Goal: Task Accomplishment & Management: Use online tool/utility

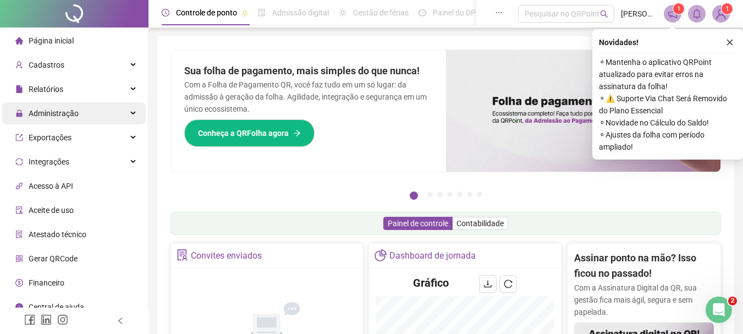
click at [50, 109] on span "Administração" at bounding box center [54, 113] width 50 height 9
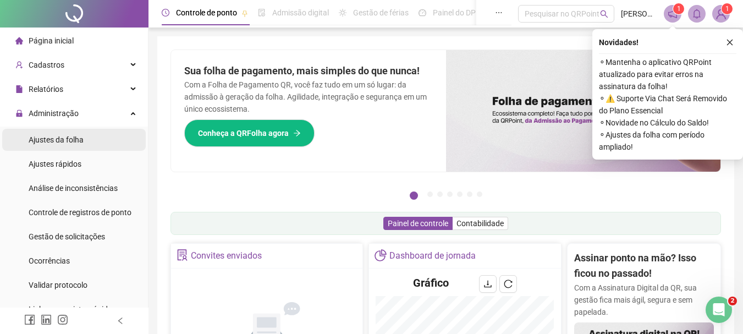
click at [64, 136] on span "Ajustes da folha" at bounding box center [56, 139] width 55 height 9
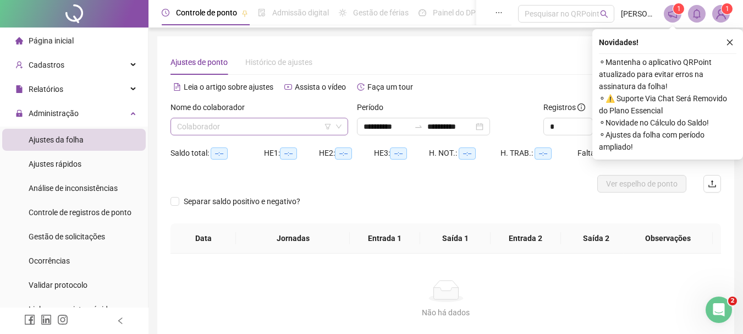
click at [217, 130] on input "search" at bounding box center [254, 126] width 155 height 17
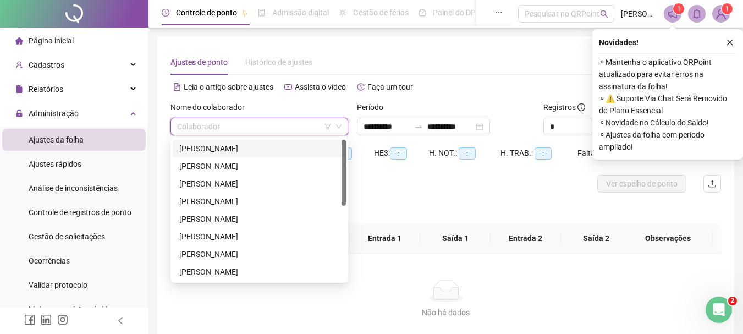
click at [216, 144] on div "[PERSON_NAME]" at bounding box center [259, 149] width 160 height 12
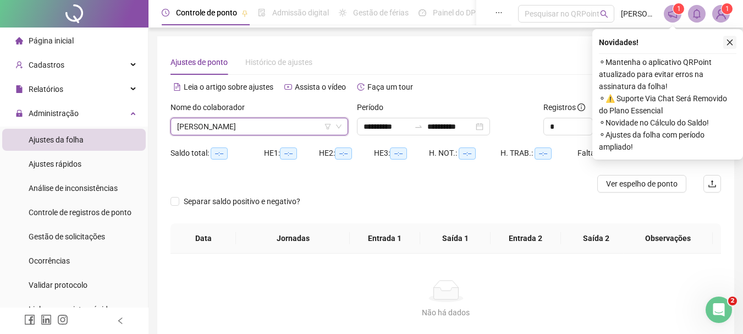
click at [732, 39] on icon "close" at bounding box center [730, 43] width 8 height 8
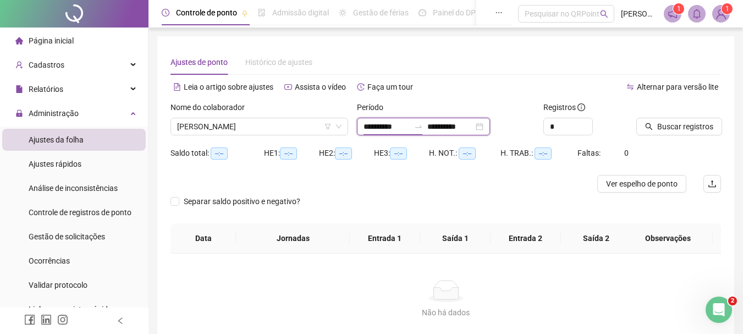
click at [386, 128] on input "**********" at bounding box center [387, 126] width 46 height 12
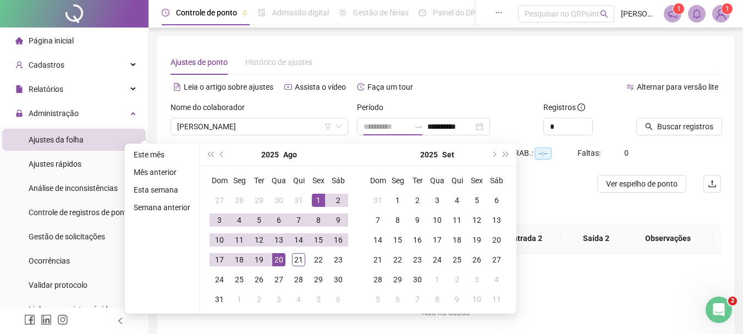
click at [318, 202] on div "1" at bounding box center [318, 200] width 13 height 13
type input "**********"
click at [300, 263] on div "21" at bounding box center [298, 259] width 13 height 13
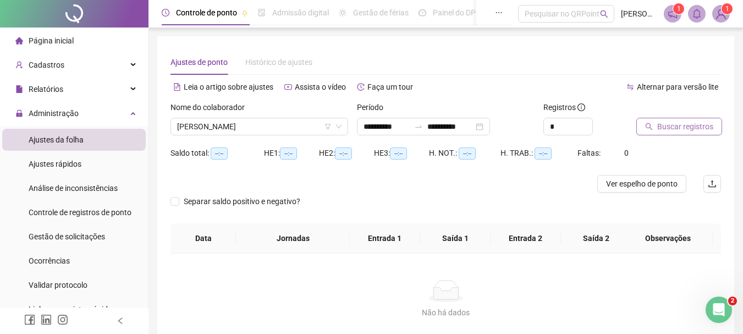
click at [675, 132] on span "Buscar registros" at bounding box center [685, 126] width 56 height 12
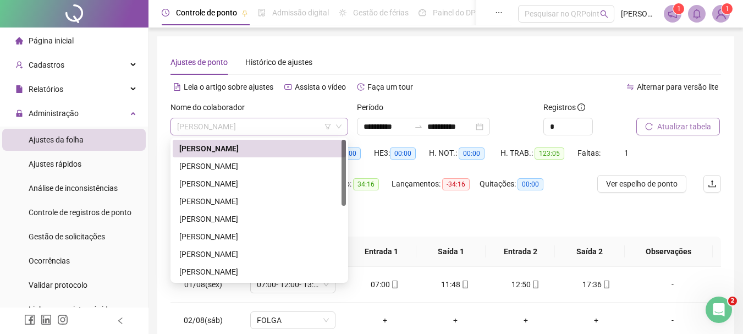
click at [299, 124] on span "[PERSON_NAME]" at bounding box center [259, 126] width 165 height 17
click at [243, 166] on div "[PERSON_NAME]" at bounding box center [259, 166] width 160 height 12
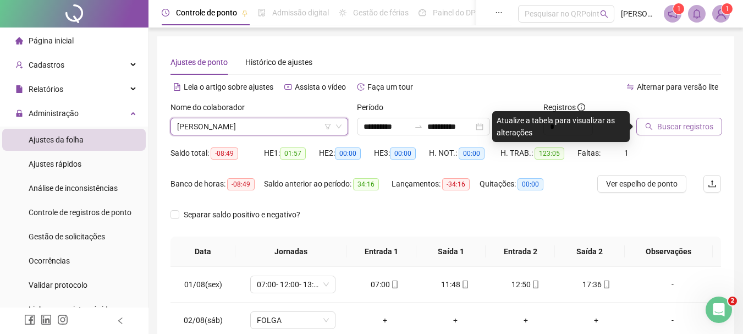
click at [657, 131] on button "Buscar registros" at bounding box center [680, 127] width 86 height 18
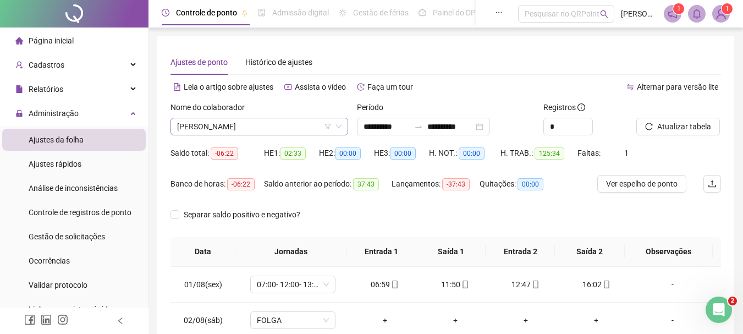
click at [245, 125] on span "[PERSON_NAME]" at bounding box center [259, 126] width 165 height 17
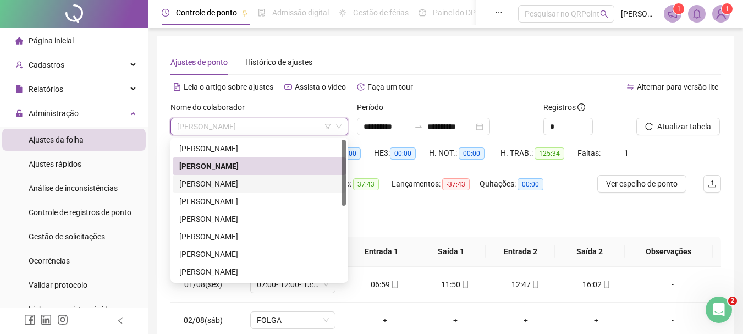
click at [212, 184] on div "[PERSON_NAME]" at bounding box center [259, 184] width 160 height 12
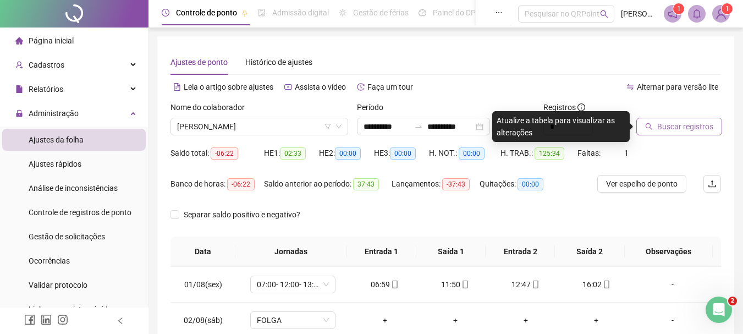
click at [680, 129] on span "Buscar registros" at bounding box center [685, 126] width 56 height 12
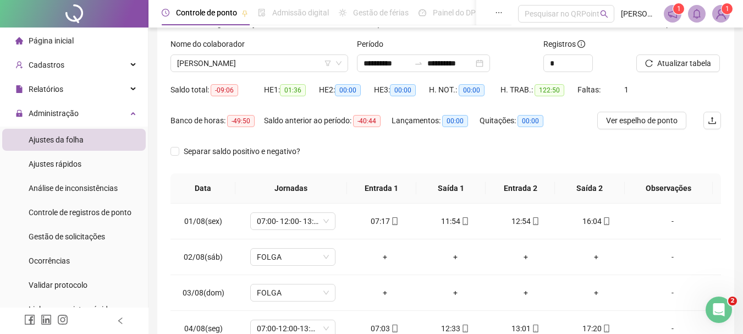
scroll to position [8, 0]
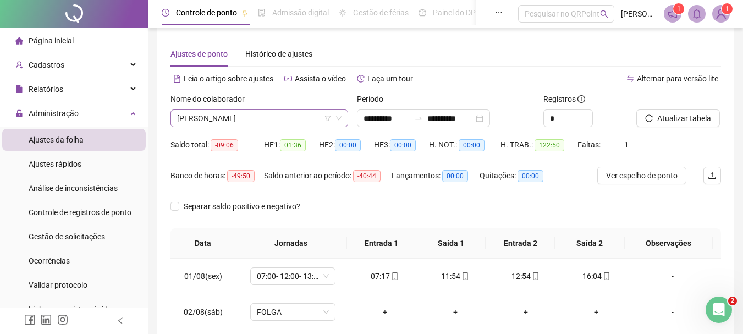
click at [261, 113] on span "[PERSON_NAME]" at bounding box center [259, 118] width 165 height 17
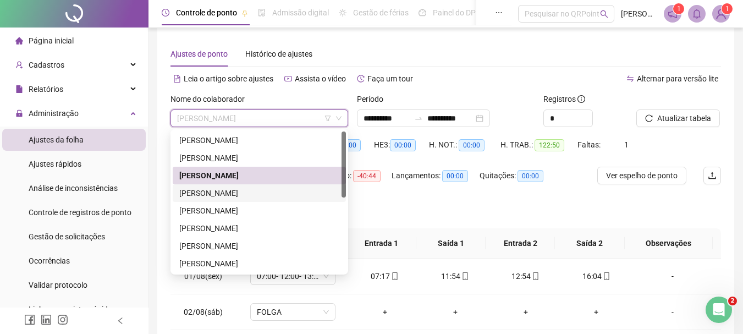
click at [211, 194] on div "[PERSON_NAME]" at bounding box center [259, 193] width 160 height 12
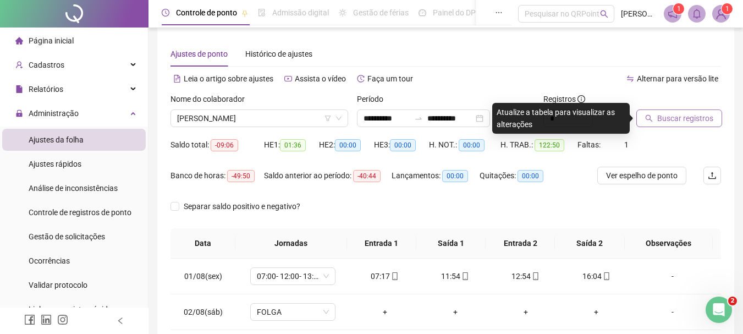
click at [667, 116] on span "Buscar registros" at bounding box center [685, 118] width 56 height 12
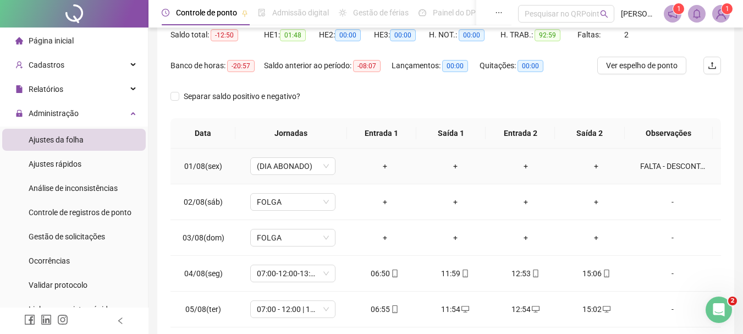
scroll to position [63, 0]
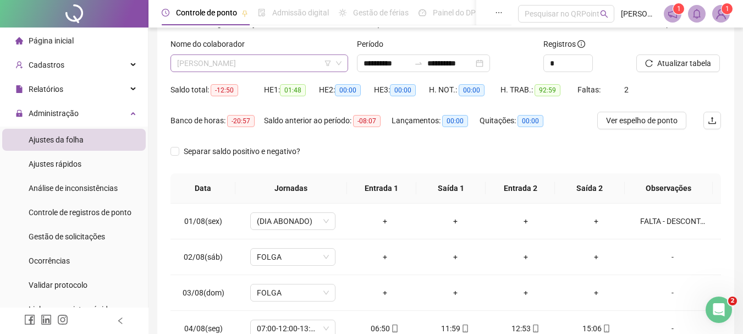
click at [262, 63] on span "[PERSON_NAME]" at bounding box center [259, 63] width 165 height 17
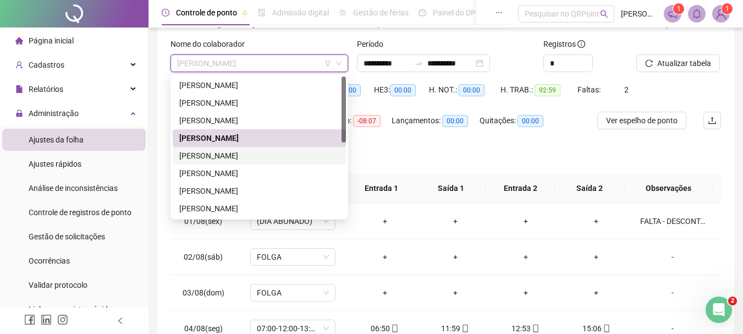
click at [214, 162] on div "[PERSON_NAME]" at bounding box center [259, 156] width 173 height 18
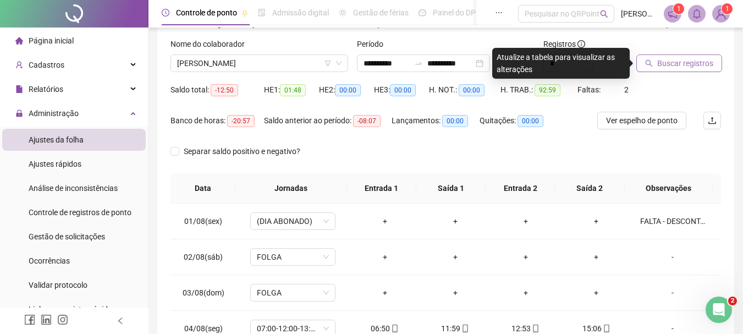
click at [687, 64] on span "Buscar registros" at bounding box center [685, 63] width 56 height 12
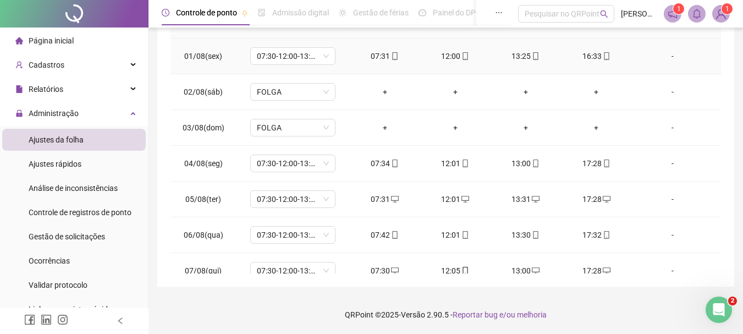
scroll to position [8, 0]
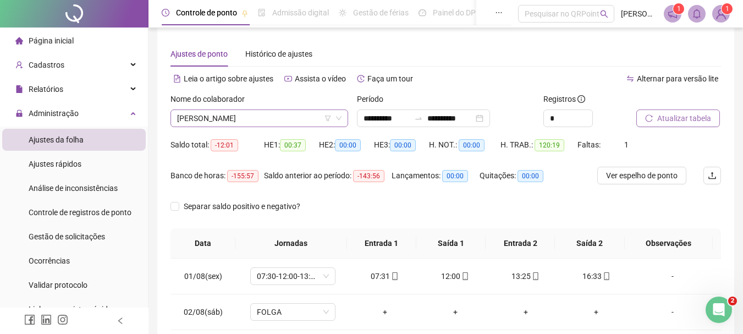
click at [273, 113] on span "[PERSON_NAME]" at bounding box center [259, 118] width 165 height 17
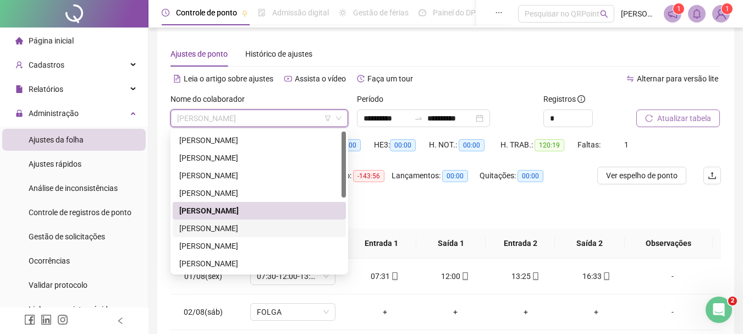
click at [238, 231] on div "[PERSON_NAME]" at bounding box center [259, 228] width 160 height 12
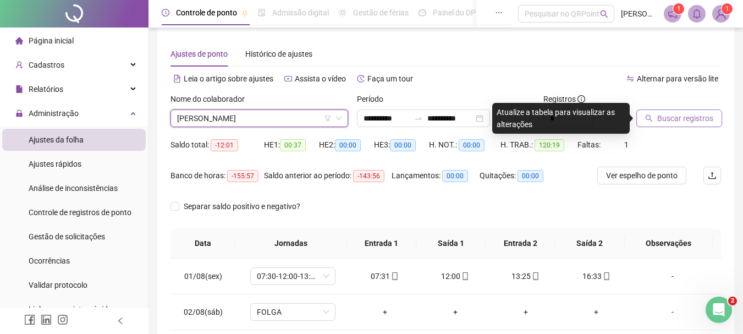
click at [679, 113] on span "Buscar registros" at bounding box center [685, 118] width 56 height 12
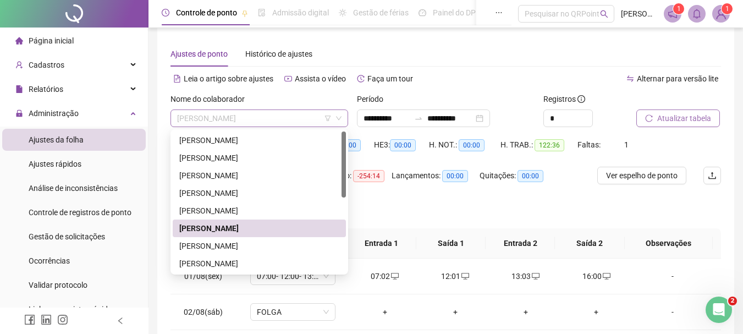
click at [264, 117] on span "[PERSON_NAME]" at bounding box center [259, 118] width 165 height 17
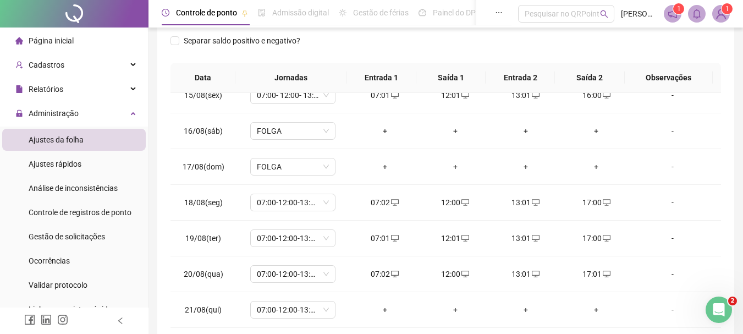
scroll to position [228, 0]
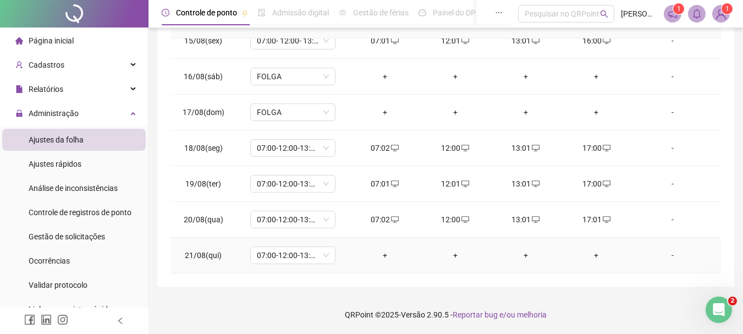
click at [380, 256] on div "+" at bounding box center [385, 255] width 53 height 12
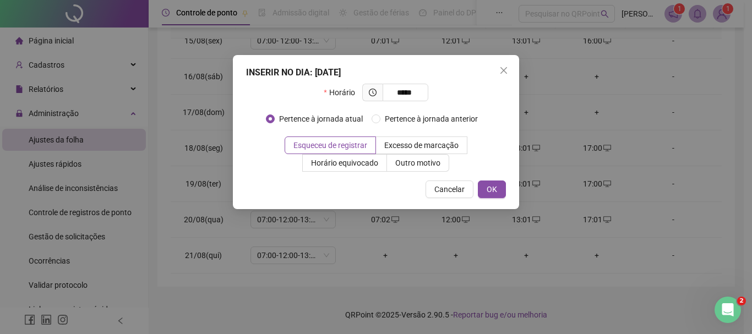
type input "*****"
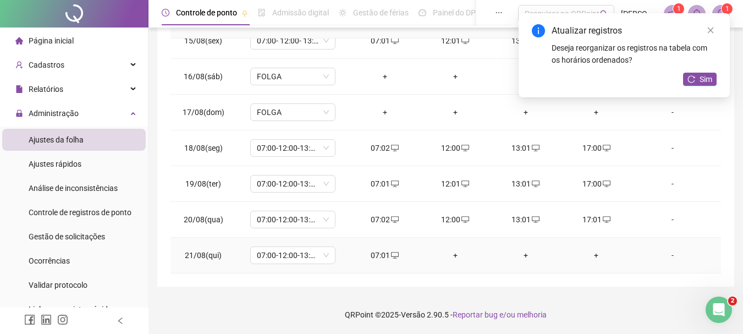
click at [451, 254] on div "+" at bounding box center [455, 255] width 53 height 12
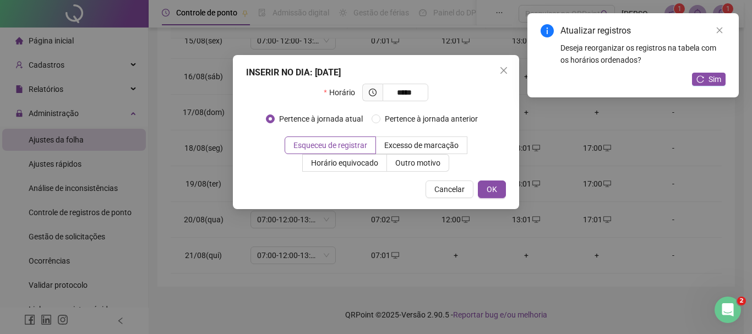
type input "*****"
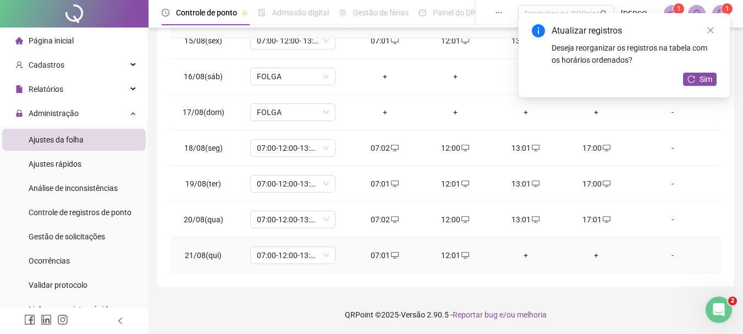
click at [523, 251] on div "+" at bounding box center [526, 255] width 53 height 12
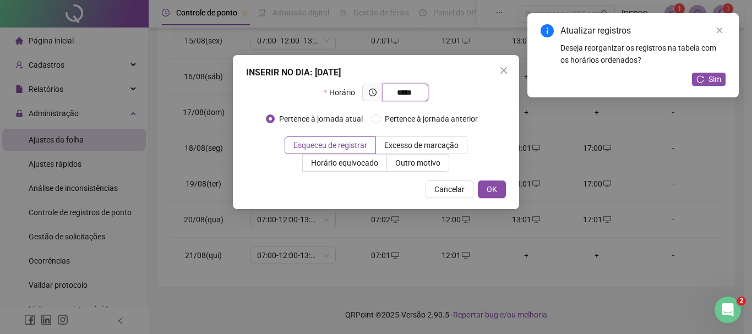
type input "*****"
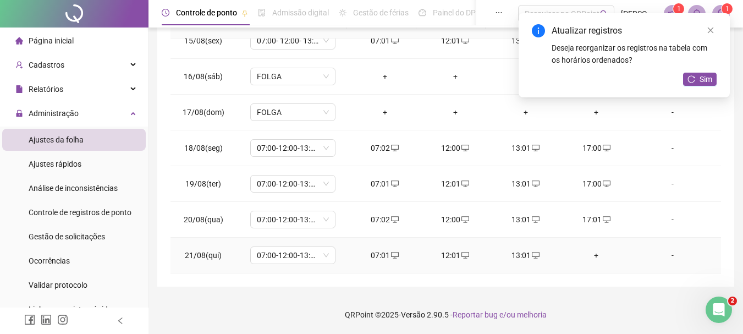
click at [586, 254] on div "+" at bounding box center [596, 255] width 53 height 12
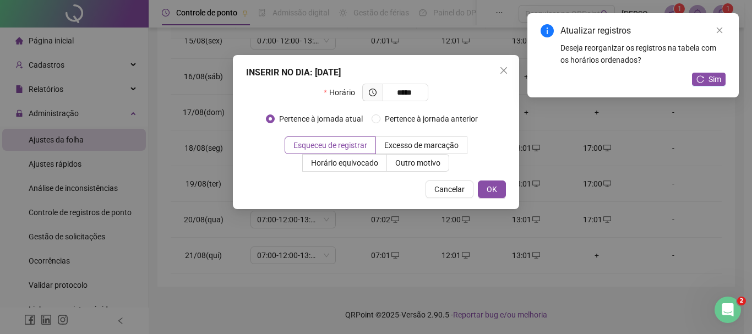
type input "*****"
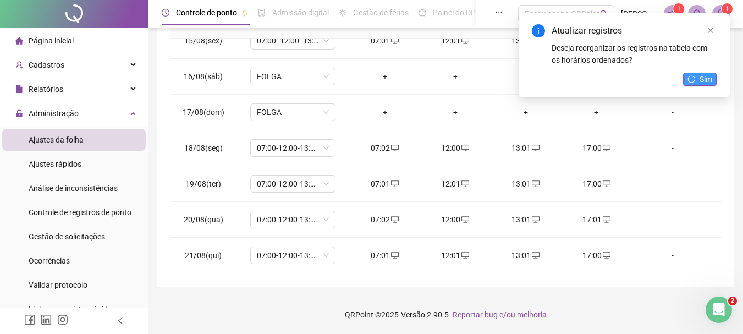
click at [710, 73] on span "Sim" at bounding box center [706, 79] width 13 height 12
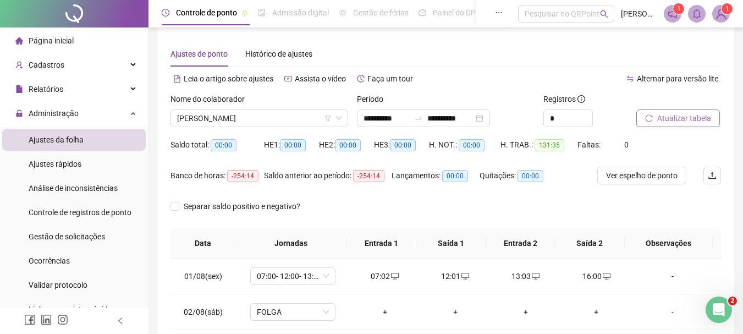
scroll to position [0, 0]
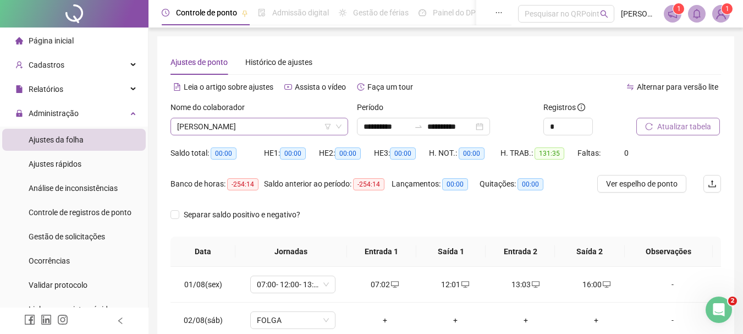
click at [313, 128] on span "[PERSON_NAME]" at bounding box center [259, 126] width 165 height 17
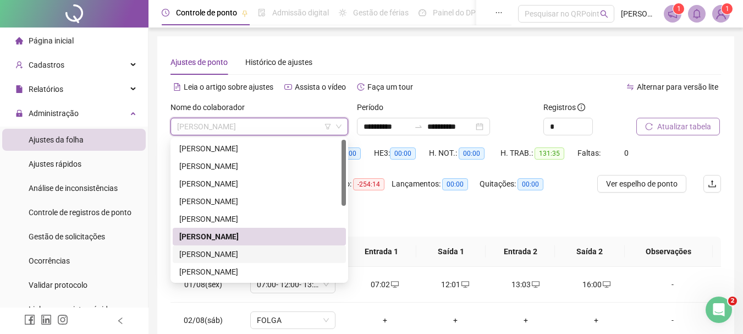
click at [222, 248] on div "[PERSON_NAME]" at bounding box center [259, 254] width 160 height 12
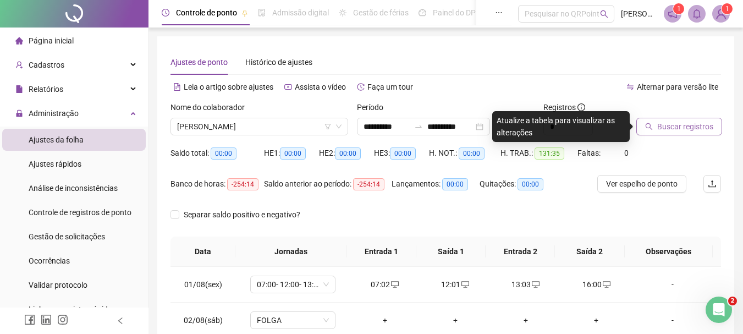
click at [675, 130] on span "Buscar registros" at bounding box center [685, 126] width 56 height 12
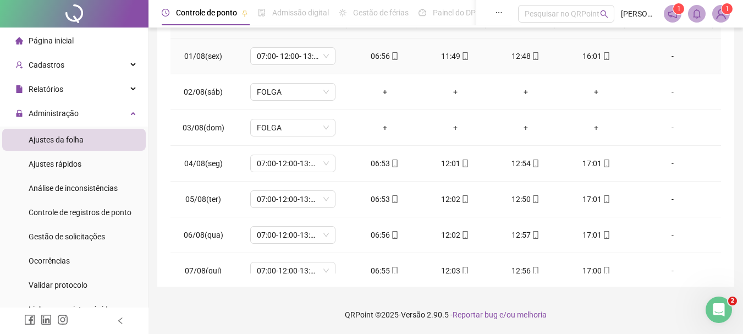
scroll to position [63, 0]
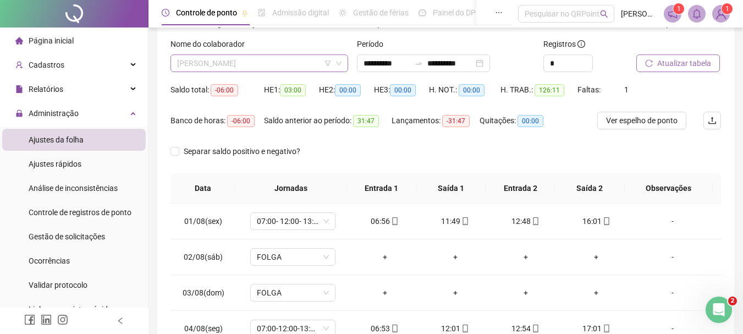
click at [292, 67] on span "[PERSON_NAME]" at bounding box center [259, 63] width 165 height 17
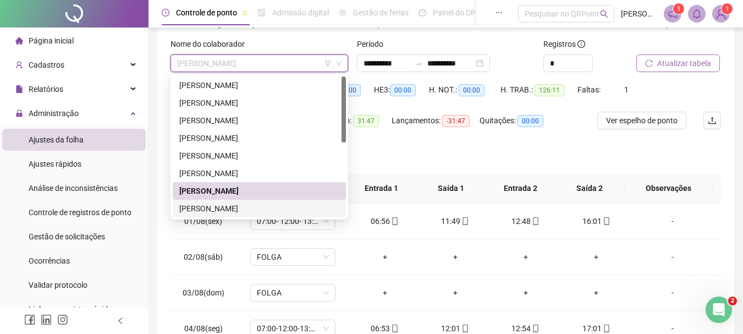
drag, startPoint x: 227, startPoint y: 206, endPoint x: 249, endPoint y: 206, distance: 21.5
click at [227, 206] on div "[PERSON_NAME]" at bounding box center [259, 208] width 160 height 12
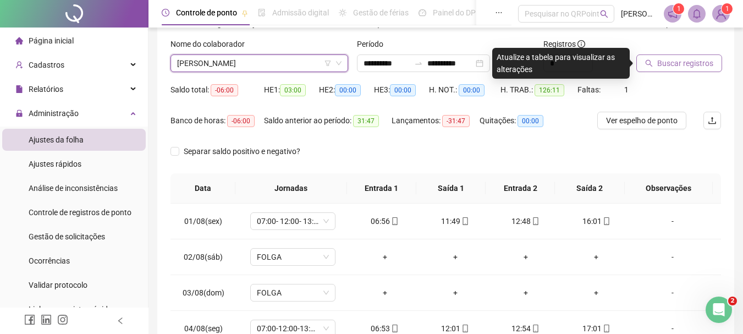
click at [680, 69] on button "Buscar registros" at bounding box center [680, 63] width 86 height 18
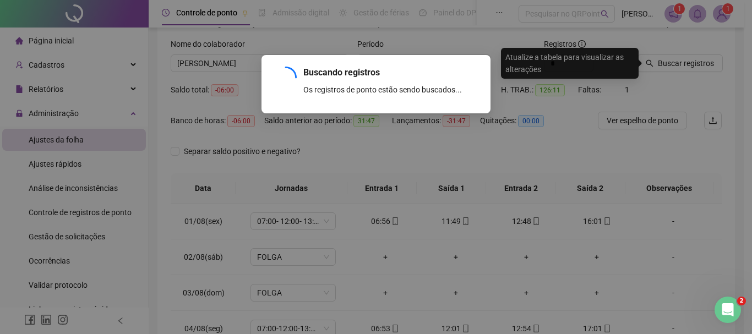
click at [681, 69] on div "Buscando registros Os registros de ponto estão sendo buscados... OK" at bounding box center [376, 167] width 752 height 334
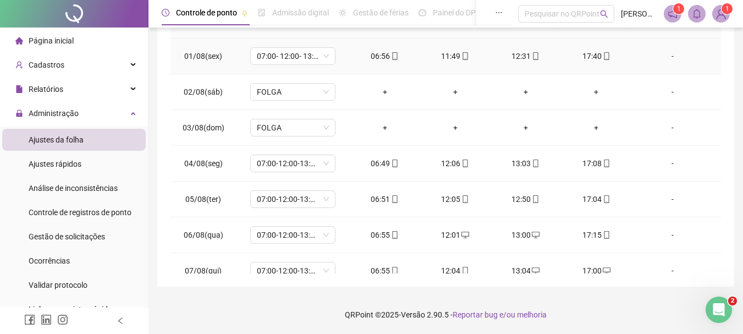
scroll to position [0, 0]
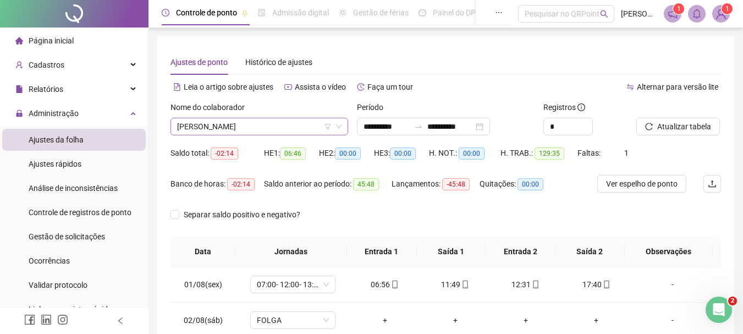
click at [290, 122] on span "[PERSON_NAME]" at bounding box center [259, 126] width 165 height 17
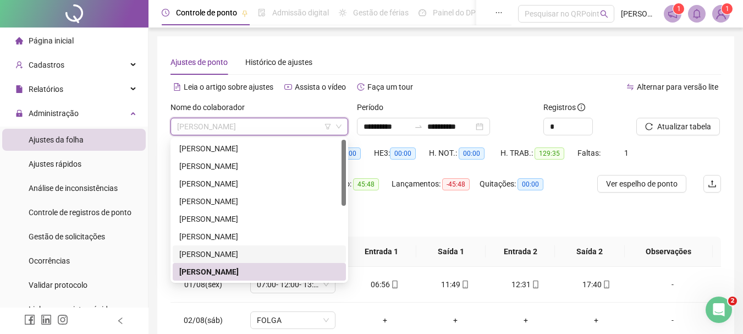
scroll to position [110, 0]
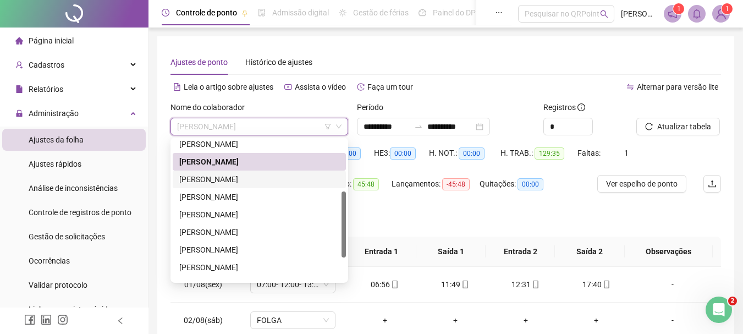
click at [261, 179] on div "[PERSON_NAME]" at bounding box center [259, 179] width 160 height 12
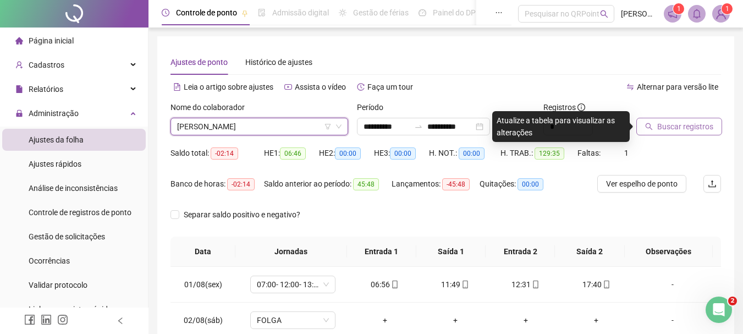
click at [692, 128] on span "Buscar registros" at bounding box center [685, 126] width 56 height 12
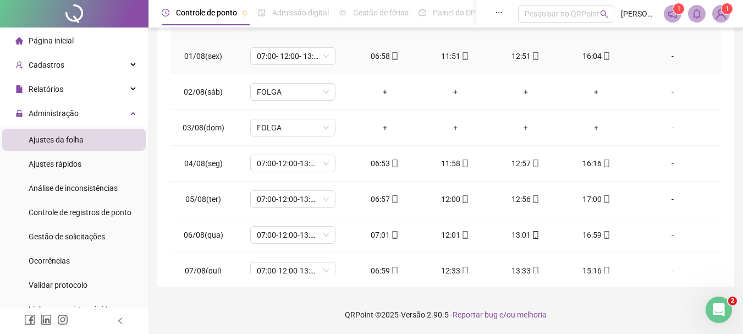
scroll to position [63, 0]
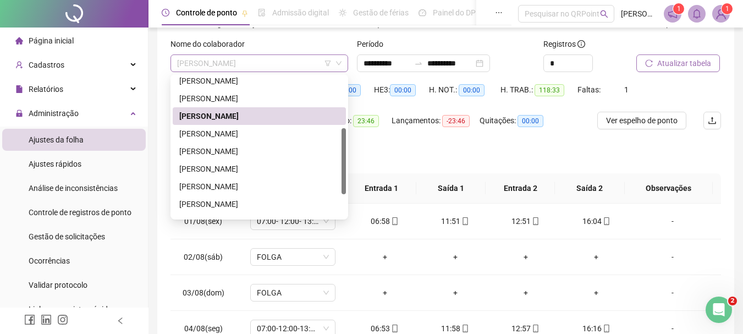
click at [298, 61] on span "[PERSON_NAME]" at bounding box center [259, 63] width 165 height 17
click at [264, 128] on div "[PERSON_NAME]" at bounding box center [259, 134] width 160 height 12
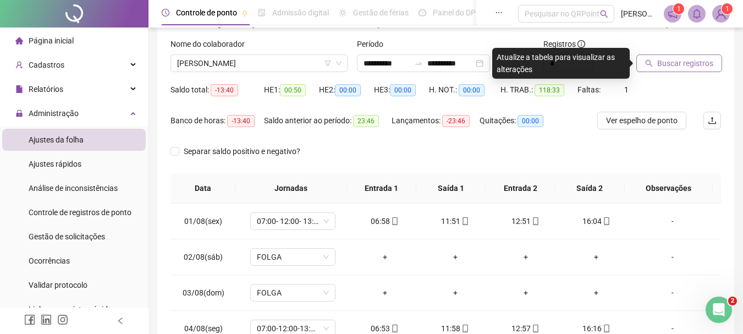
click at [712, 65] on button "Buscar registros" at bounding box center [680, 63] width 86 height 18
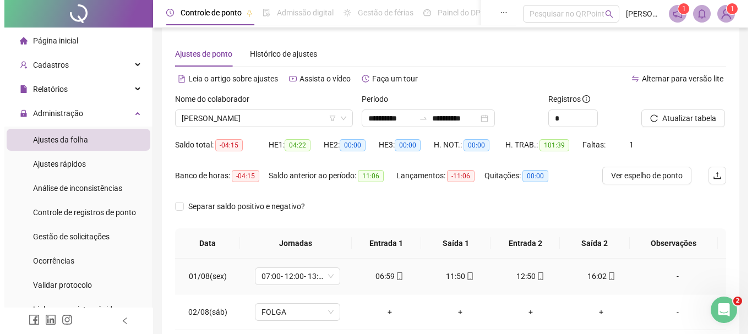
scroll to position [0, 0]
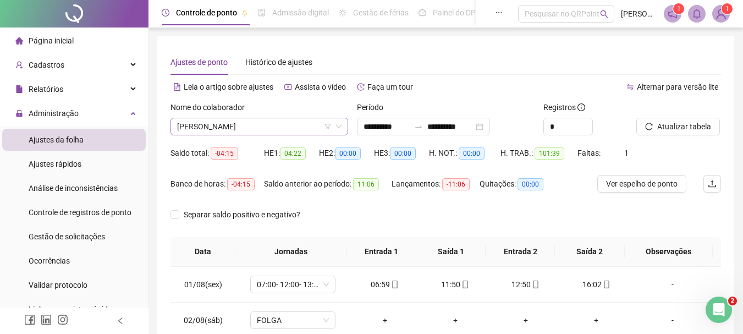
click at [289, 120] on span "[PERSON_NAME]" at bounding box center [259, 126] width 165 height 17
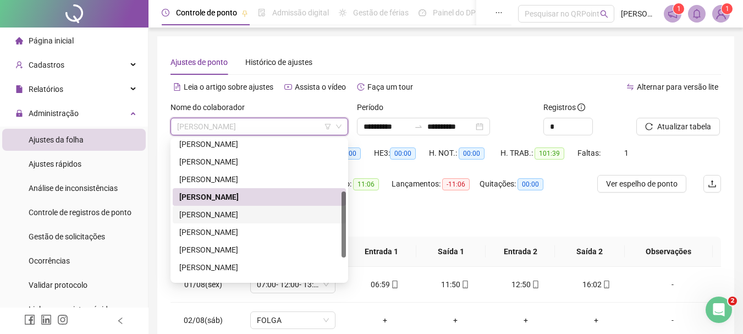
click at [255, 213] on div "[PERSON_NAME]" at bounding box center [259, 215] width 160 height 12
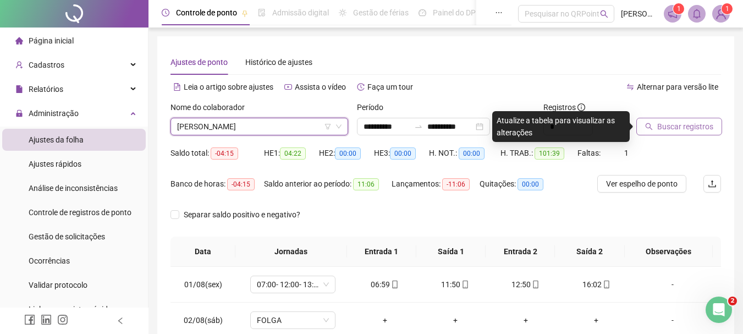
click at [681, 123] on span "Buscar registros" at bounding box center [685, 126] width 56 height 12
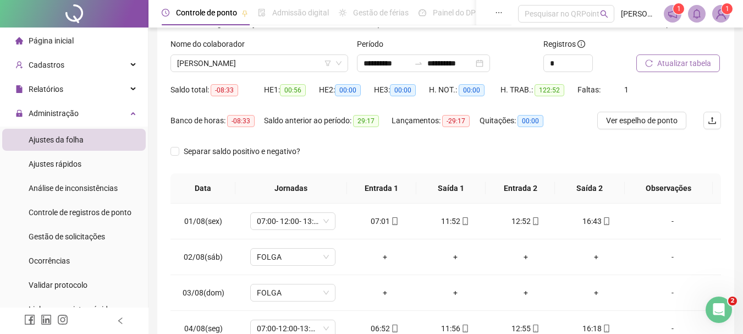
scroll to position [8, 0]
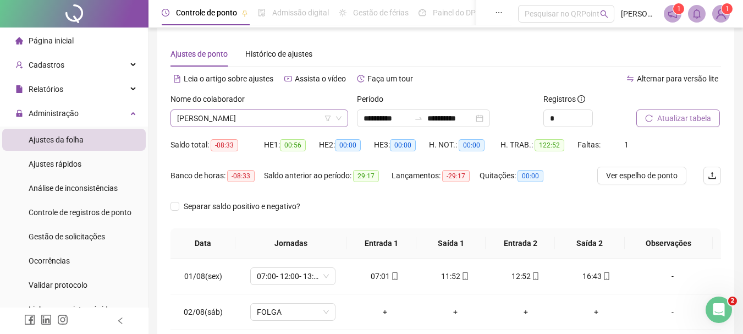
click at [281, 117] on span "[PERSON_NAME]" at bounding box center [259, 118] width 165 height 17
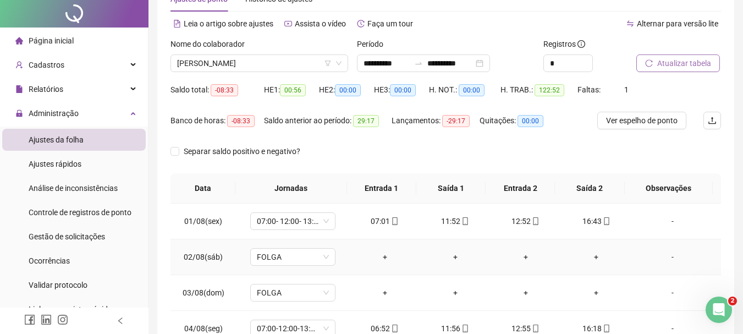
scroll to position [0, 0]
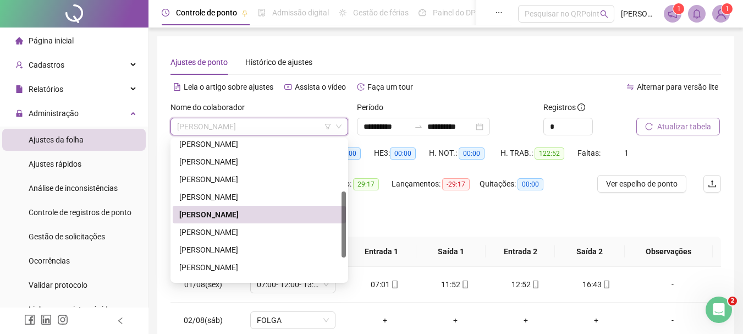
click at [249, 124] on span "[PERSON_NAME]" at bounding box center [259, 126] width 165 height 17
click at [212, 232] on div "[PERSON_NAME]" at bounding box center [259, 232] width 160 height 12
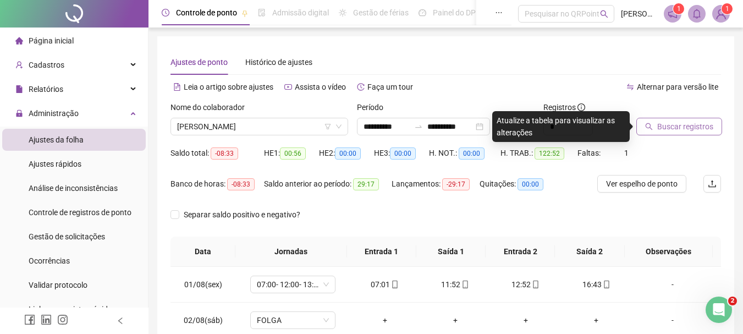
click at [666, 134] on button "Buscar registros" at bounding box center [680, 127] width 86 height 18
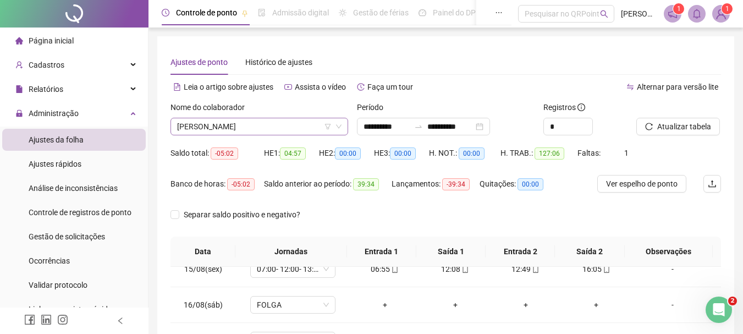
click at [262, 127] on span "[PERSON_NAME]" at bounding box center [259, 126] width 165 height 17
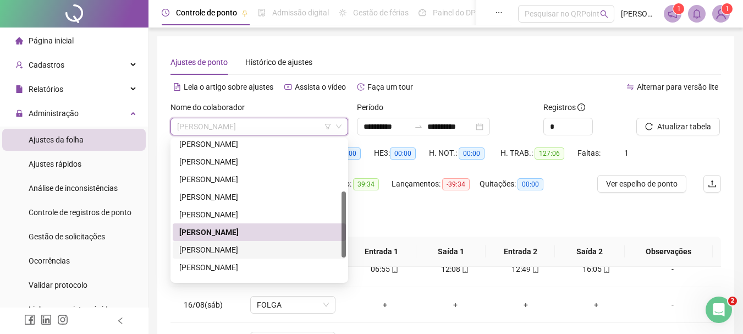
click at [237, 254] on div "[PERSON_NAME]" at bounding box center [259, 250] width 160 height 12
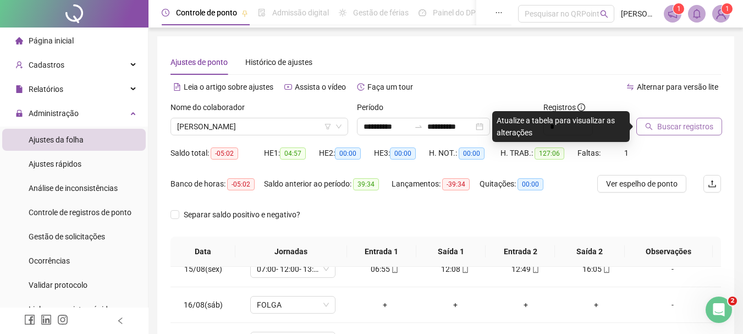
click at [673, 125] on span "Buscar registros" at bounding box center [685, 126] width 56 height 12
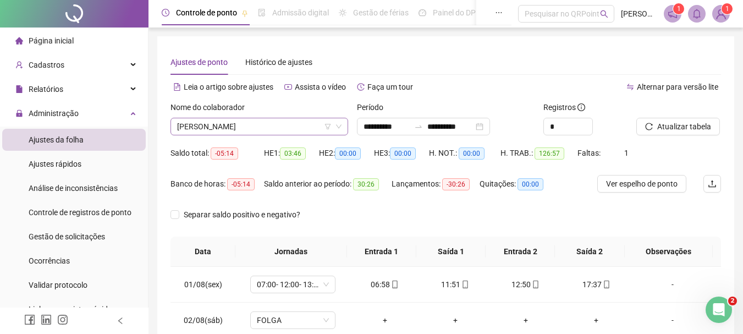
click at [295, 122] on span "[PERSON_NAME]" at bounding box center [259, 126] width 165 height 17
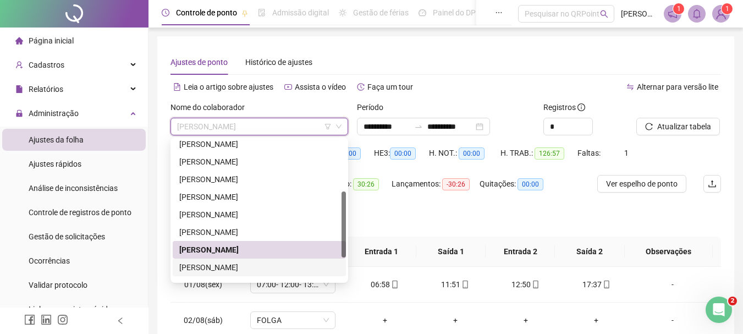
click at [226, 268] on div "[PERSON_NAME]" at bounding box center [259, 267] width 160 height 12
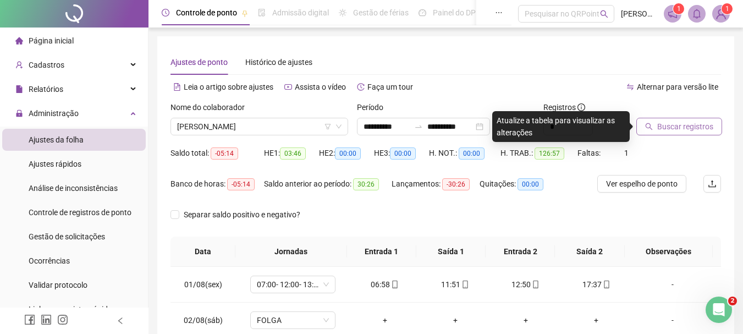
click at [675, 128] on span "Buscar registros" at bounding box center [685, 126] width 56 height 12
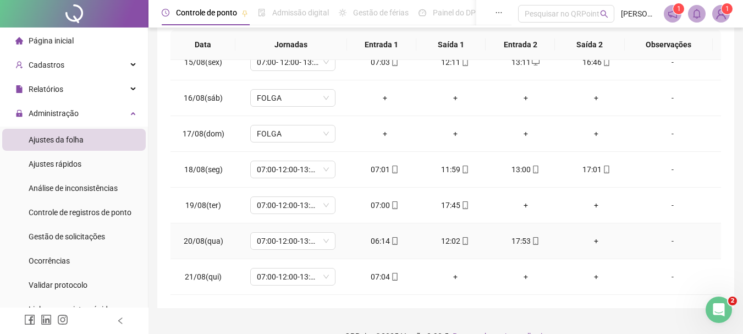
scroll to position [228, 0]
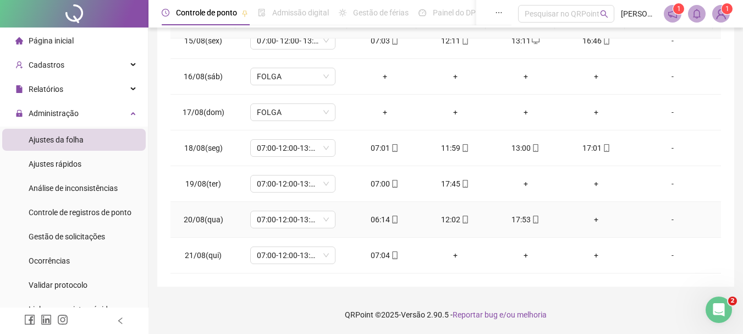
click at [590, 220] on div "+" at bounding box center [596, 219] width 53 height 12
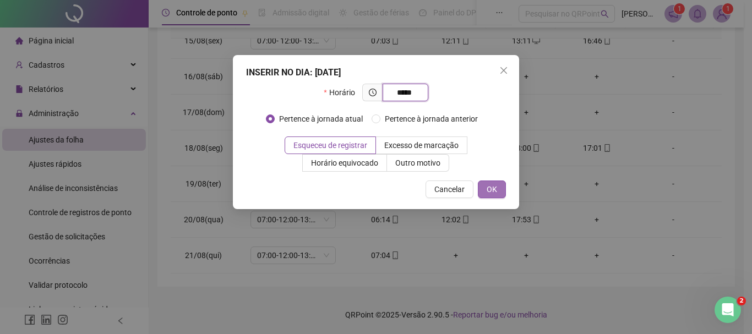
type input "*****"
click at [497, 192] on button "OK" at bounding box center [492, 189] width 28 height 18
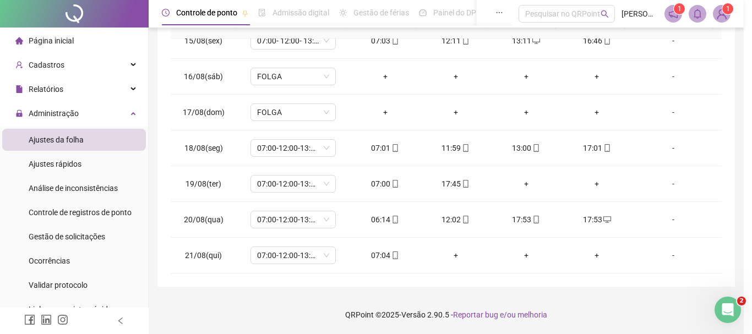
click at [515, 223] on div "INSERIR NO DIA : [DATE] Horário ***** Pertence à jornada atual Pertence à jorna…" at bounding box center [376, 167] width 752 height 334
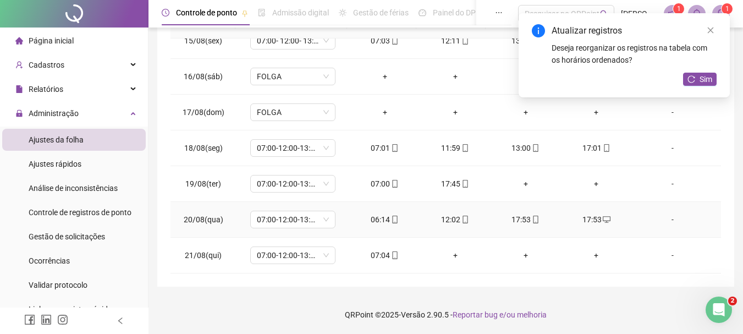
click at [518, 214] on div "17:53" at bounding box center [526, 219] width 53 height 12
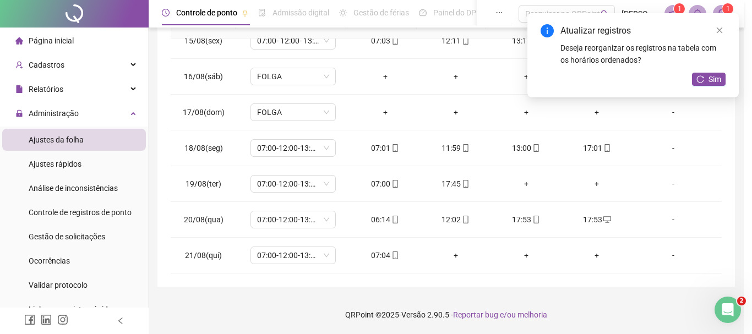
type input "**********"
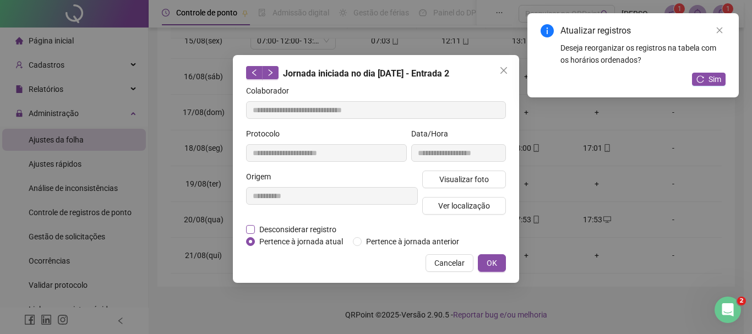
click at [310, 233] on span "Desconsiderar registro" at bounding box center [298, 229] width 86 height 12
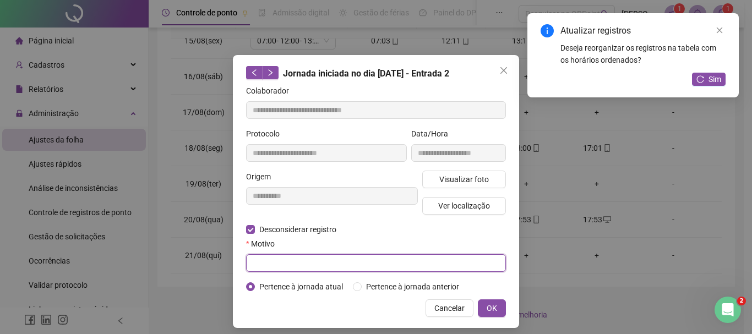
click at [292, 255] on input "text" at bounding box center [376, 263] width 260 height 18
type input "*"
type input "****"
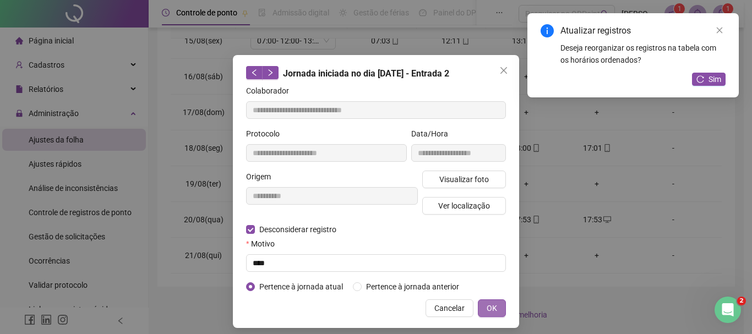
click at [496, 307] on button "OK" at bounding box center [492, 308] width 28 height 18
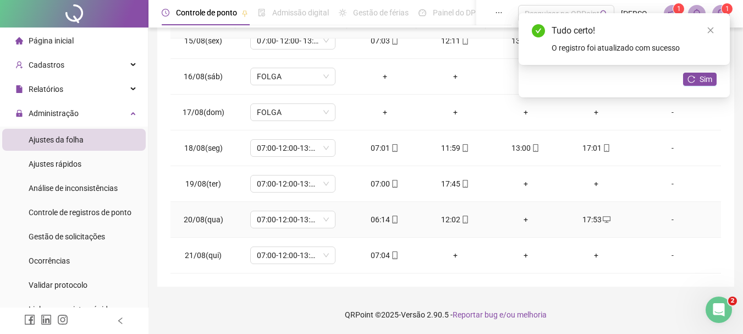
click at [518, 221] on div "+" at bounding box center [526, 219] width 53 height 12
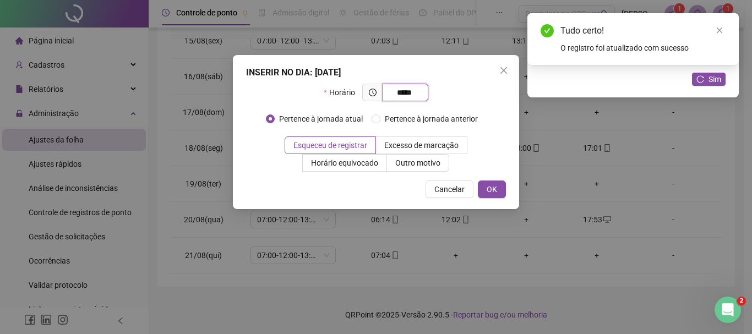
type input "*****"
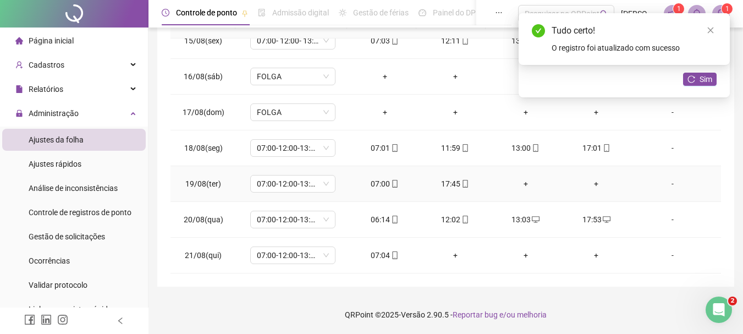
click at [589, 185] on div "+" at bounding box center [596, 184] width 53 height 12
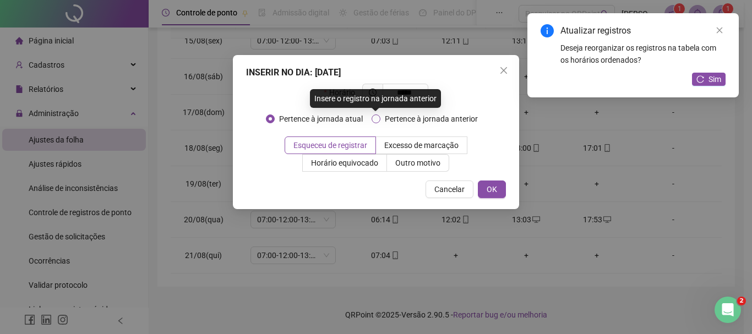
type input "*****"
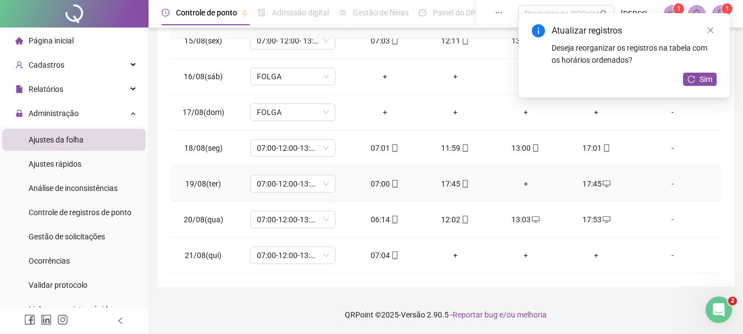
click at [524, 187] on div "+" at bounding box center [526, 184] width 53 height 12
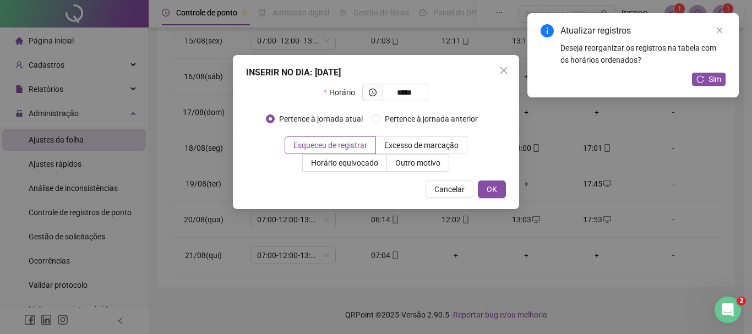
type input "*****"
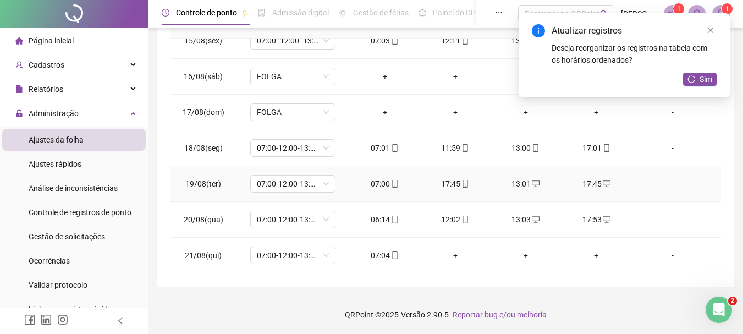
click at [453, 182] on div "17:45" at bounding box center [455, 184] width 53 height 12
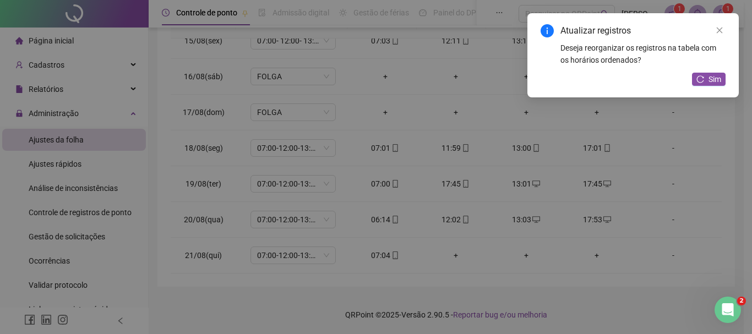
type input "**********"
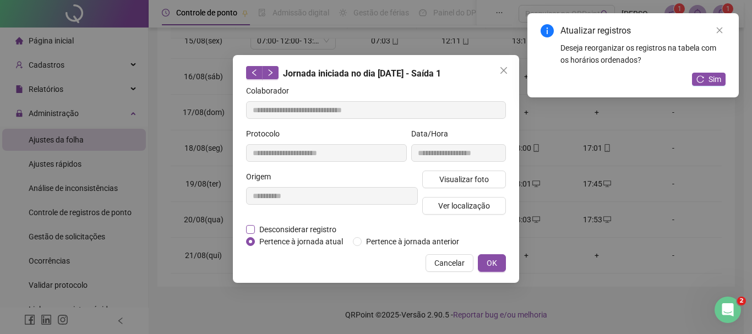
click at [319, 229] on span "Desconsiderar registro" at bounding box center [298, 229] width 86 height 12
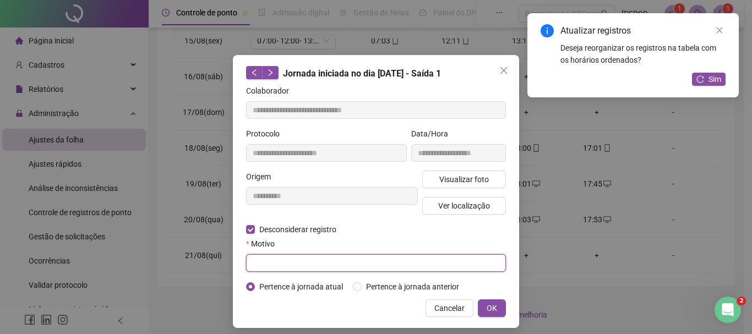
click at [328, 263] on input "text" at bounding box center [376, 263] width 260 height 18
type input "****"
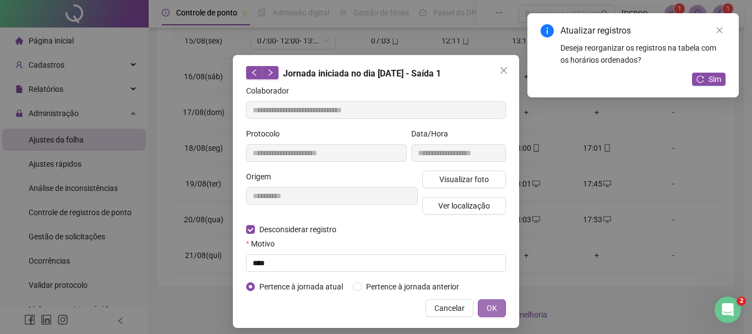
click at [502, 304] on div "**********" at bounding box center [376, 191] width 286 height 273
click at [499, 304] on button "OK" at bounding box center [492, 308] width 28 height 18
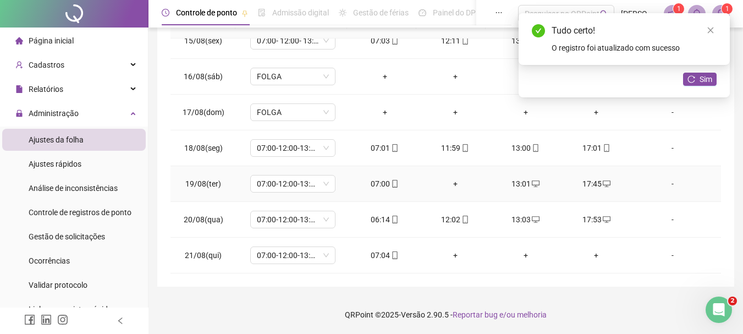
click at [449, 180] on div "+" at bounding box center [455, 184] width 53 height 12
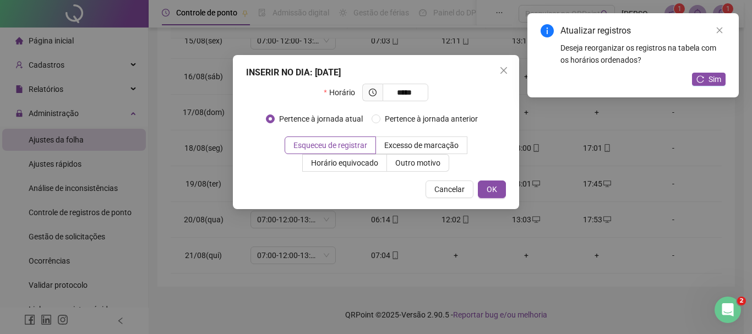
type input "*****"
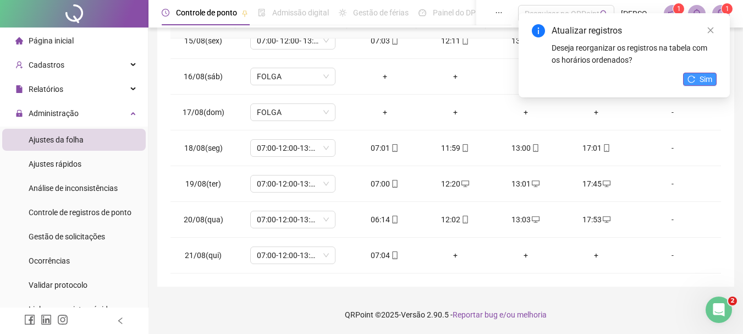
click at [698, 78] on button "Sim" at bounding box center [700, 79] width 34 height 13
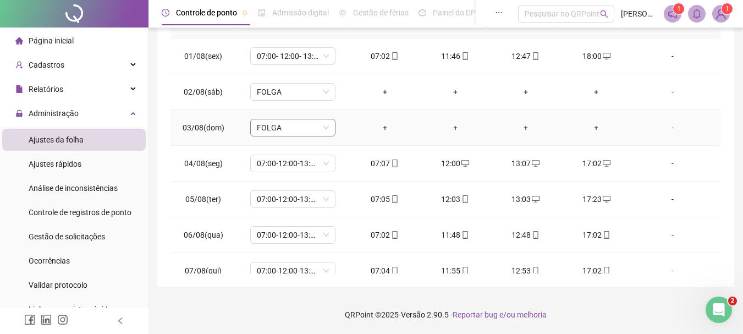
scroll to position [0, 0]
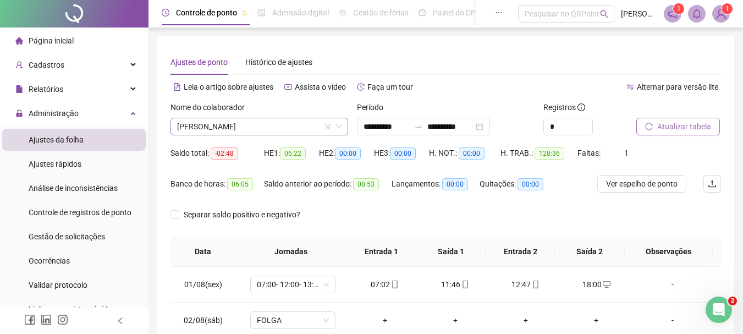
click at [262, 128] on span "[PERSON_NAME]" at bounding box center [259, 126] width 165 height 17
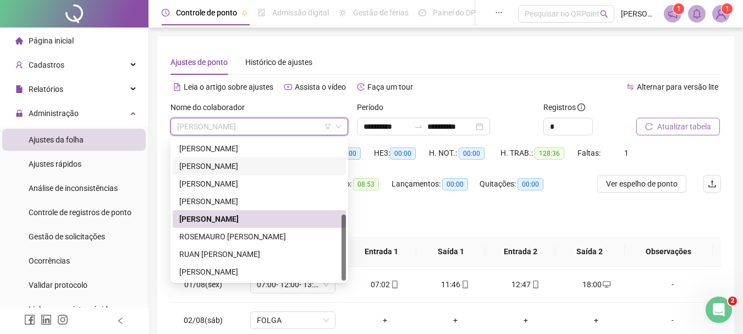
scroll to position [55, 0]
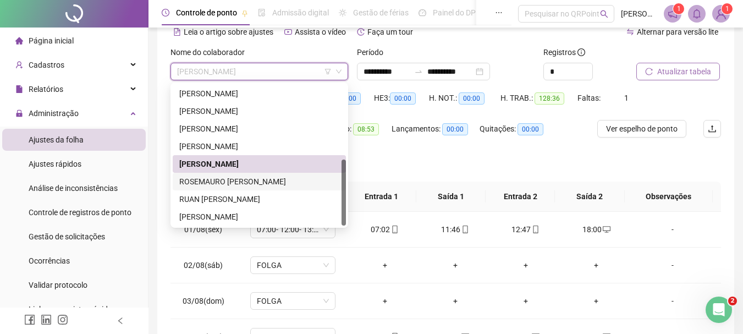
click at [240, 183] on div "ROSEMAURO [PERSON_NAME]" at bounding box center [259, 182] width 160 height 12
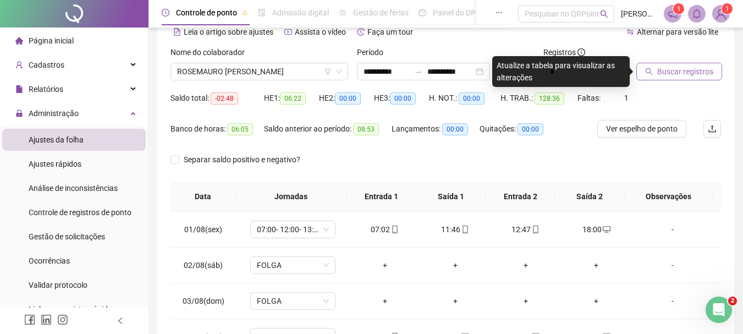
click at [698, 71] on span "Buscar registros" at bounding box center [685, 71] width 56 height 12
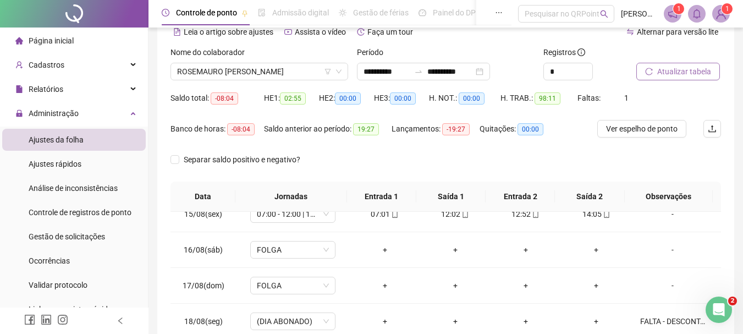
scroll to position [228, 0]
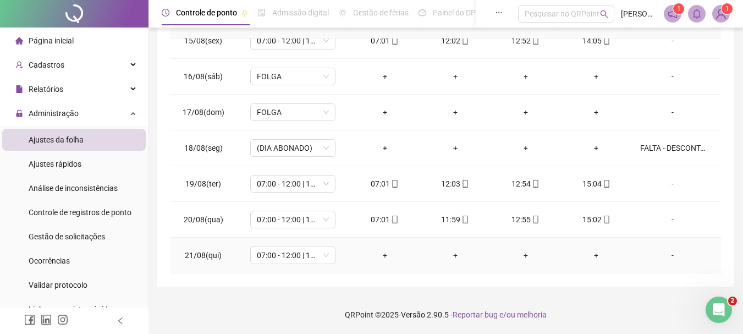
click at [665, 255] on div "-" at bounding box center [672, 255] width 65 height 12
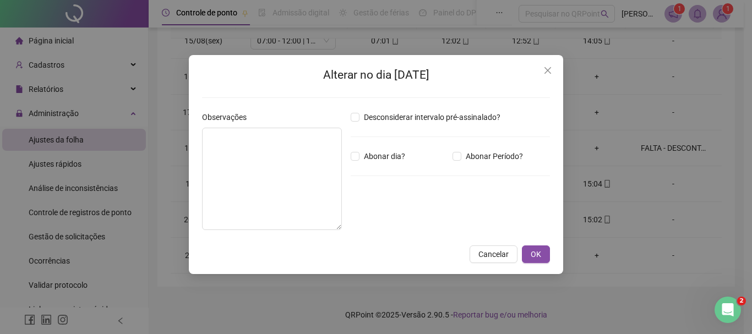
drag, startPoint x: 387, startPoint y: 155, endPoint x: 347, endPoint y: 168, distance: 42.5
click at [387, 155] on span "Abonar dia?" at bounding box center [384, 156] width 50 height 12
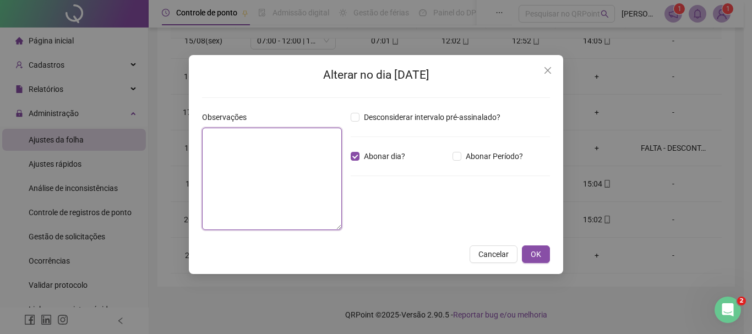
click at [268, 182] on textarea at bounding box center [272, 179] width 140 height 102
type textarea "**********"
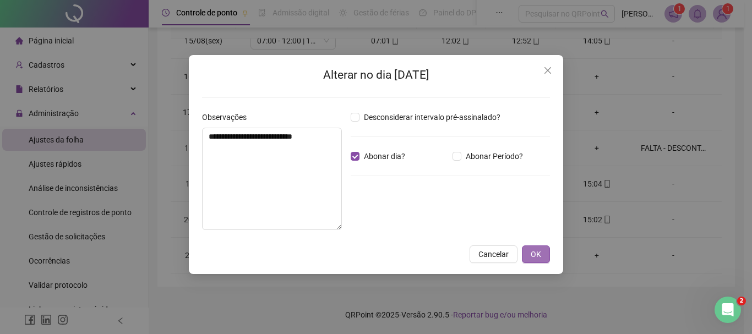
click at [530, 249] on span "OK" at bounding box center [535, 254] width 10 height 12
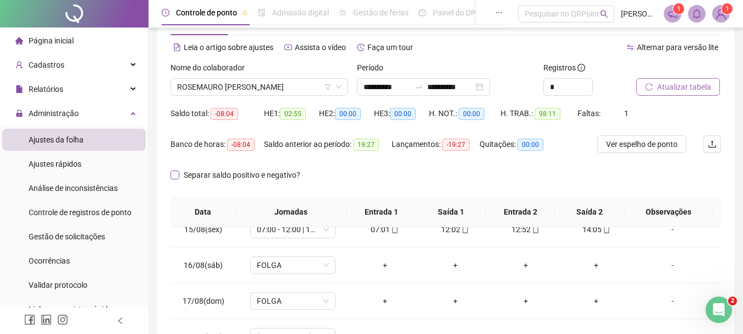
scroll to position [40, 0]
click at [245, 84] on span "ROSEMAURO [PERSON_NAME]" at bounding box center [259, 86] width 165 height 17
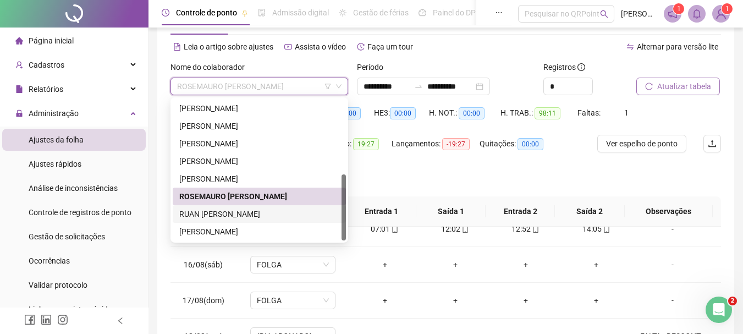
click at [225, 212] on div "RUAN [PERSON_NAME]" at bounding box center [259, 214] width 160 height 12
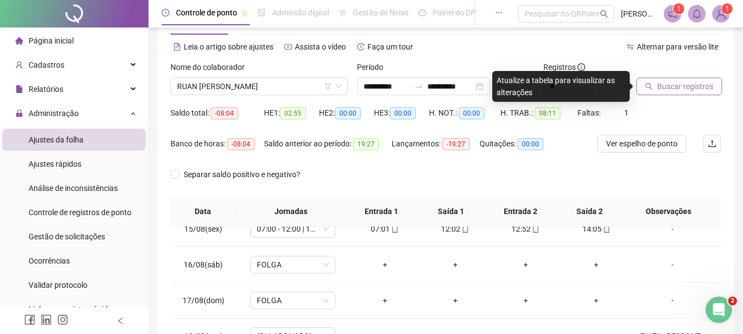
click at [680, 81] on span "Buscar registros" at bounding box center [685, 86] width 56 height 12
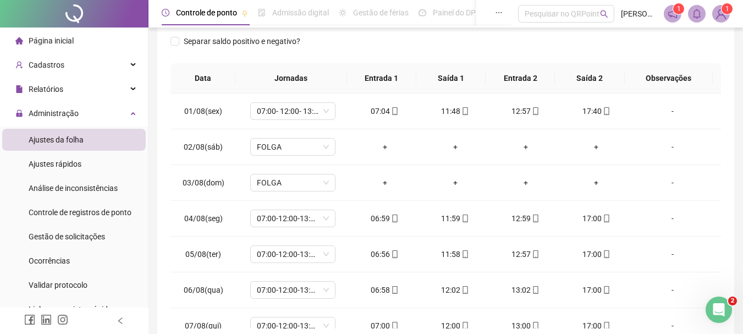
scroll to position [63, 0]
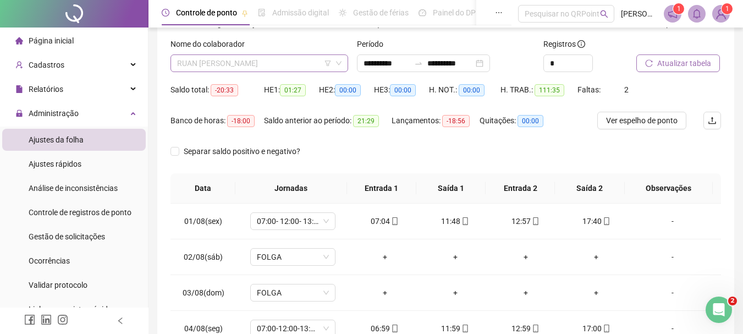
click at [276, 58] on span "RUAN [PERSON_NAME]" at bounding box center [259, 63] width 165 height 17
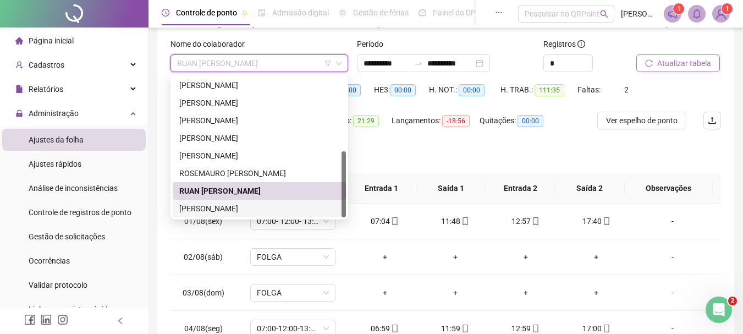
click at [235, 201] on div "[PERSON_NAME]" at bounding box center [259, 209] width 173 height 18
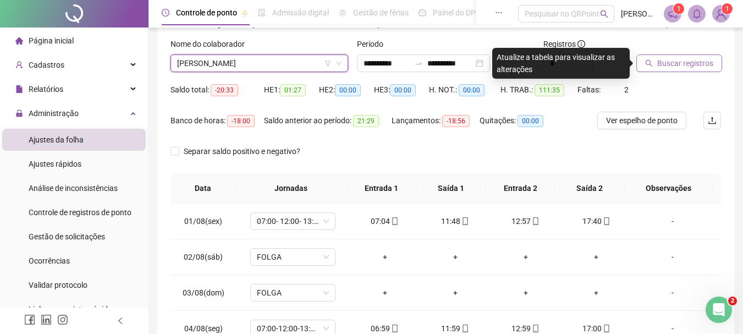
click at [661, 58] on span "Buscar registros" at bounding box center [685, 63] width 56 height 12
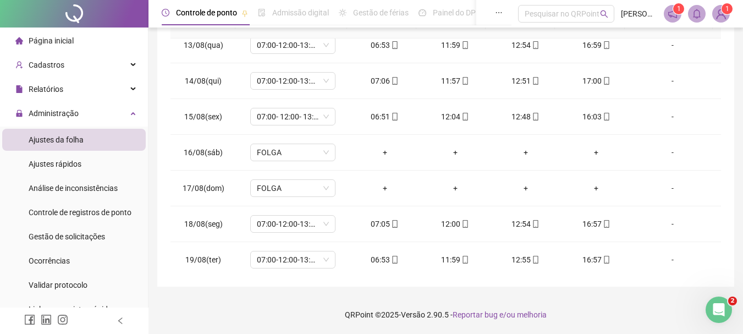
scroll to position [516, 0]
